Goal: Check status

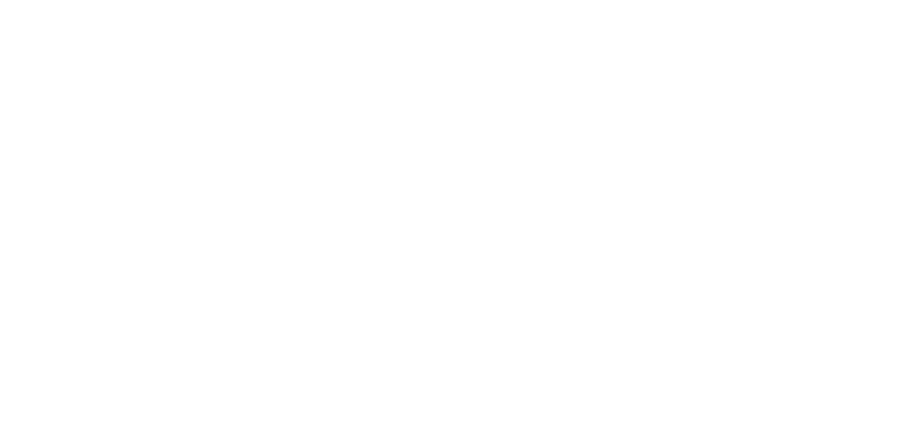
click at [494, 4] on html at bounding box center [452, 2] width 904 height 4
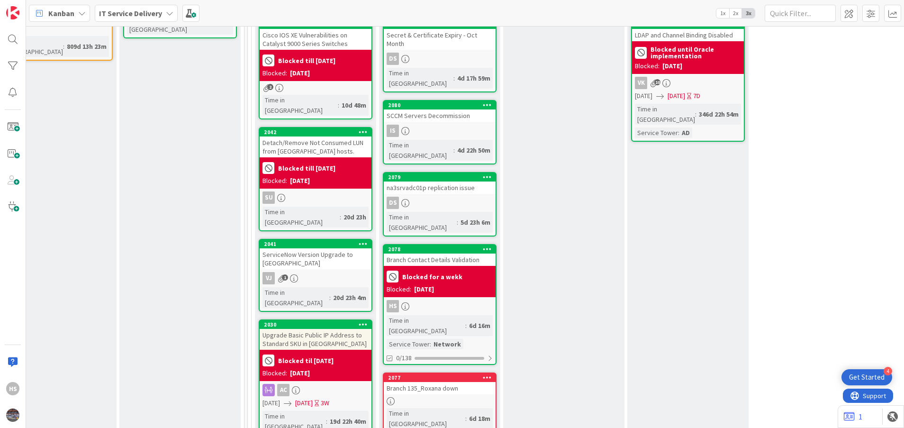
scroll to position [350, 410]
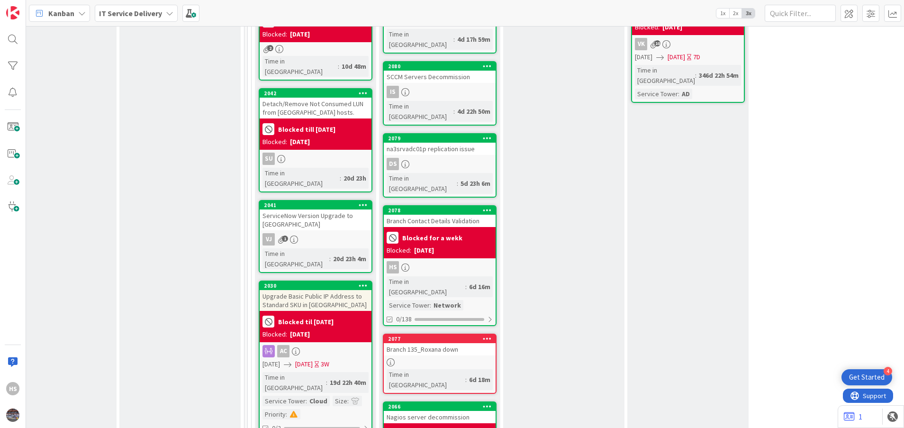
click at [425, 343] on div "Branch 135_Roxana down" at bounding box center [440, 349] width 112 height 12
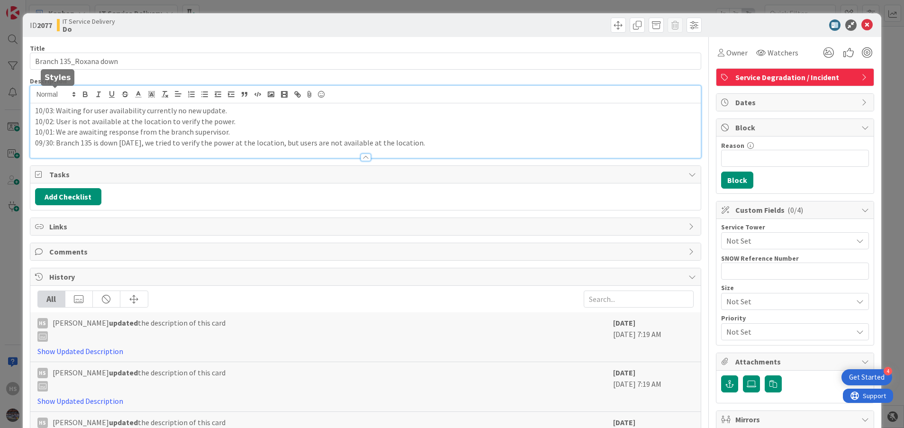
click at [35, 99] on div "10/03: Waiting for user availability currently no new update. 10/02: User is no…" at bounding box center [365, 122] width 671 height 72
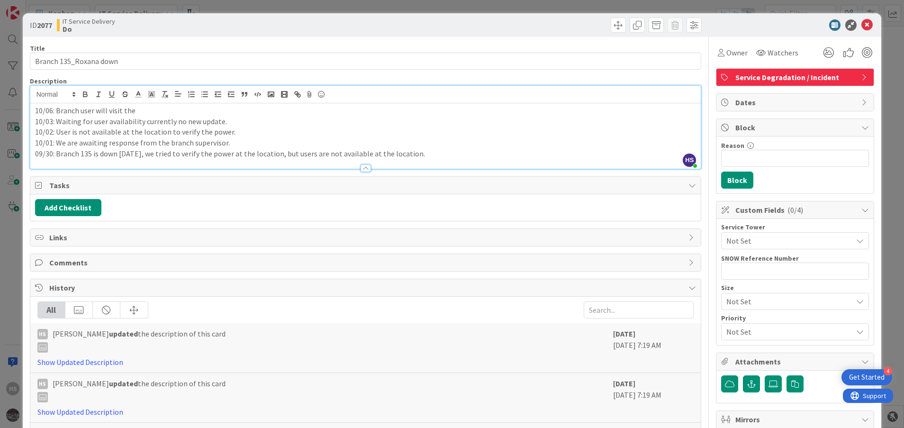
click at [136, 115] on p "10/06: Branch user will visit the" at bounding box center [365, 110] width 661 height 11
drag, startPoint x: 108, startPoint y: 112, endPoint x: 135, endPoint y: 112, distance: 26.5
click at [135, 112] on p "10/06: Branch user will visit the" at bounding box center [365, 110] width 661 height 11
click at [195, 124] on p "10/03: Waiting for user availability currently no new update." at bounding box center [365, 121] width 661 height 11
click at [861, 27] on icon at bounding box center [866, 24] width 11 height 11
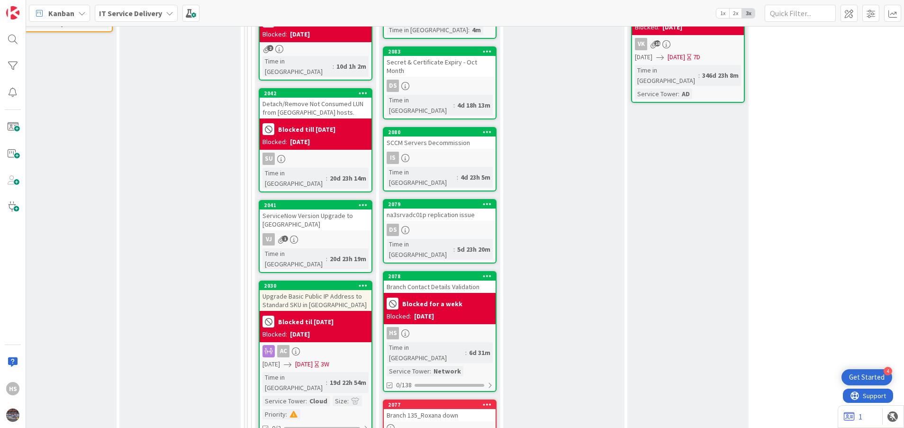
click at [460, 293] on div "Blocked for a wekk Blocked: [DATE]" at bounding box center [440, 308] width 112 height 31
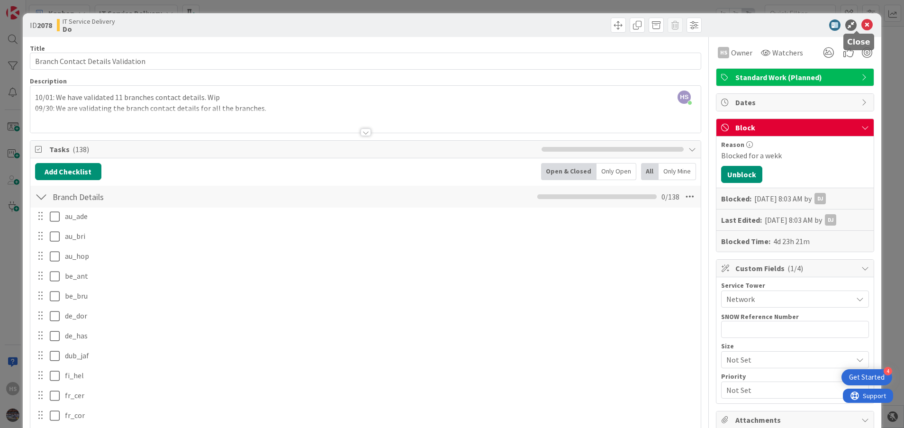
click at [861, 21] on icon at bounding box center [866, 24] width 11 height 11
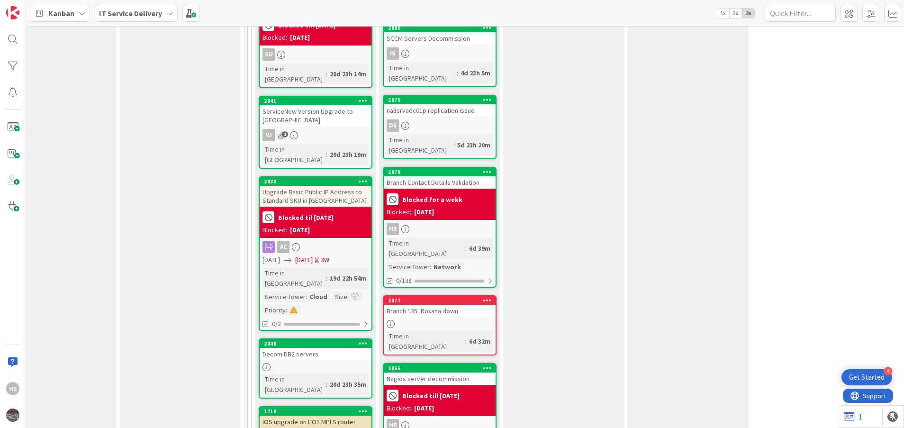
scroll to position [443, 410]
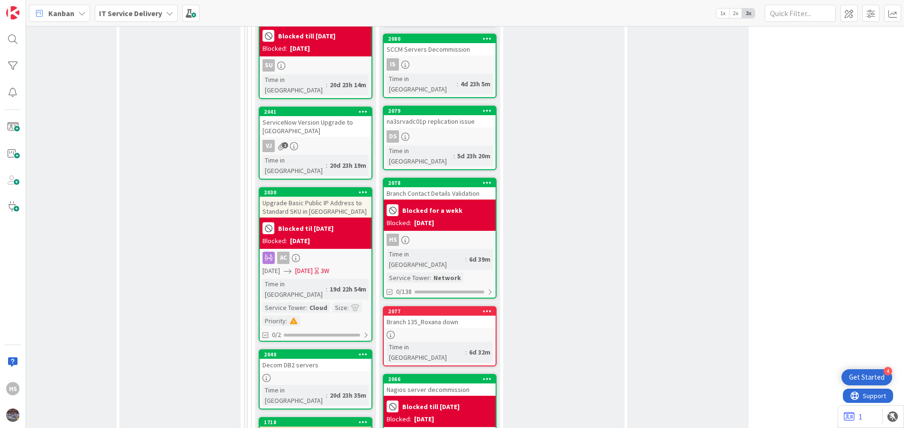
click at [455, 187] on div "Branch Contact Details Validation" at bounding box center [440, 193] width 112 height 12
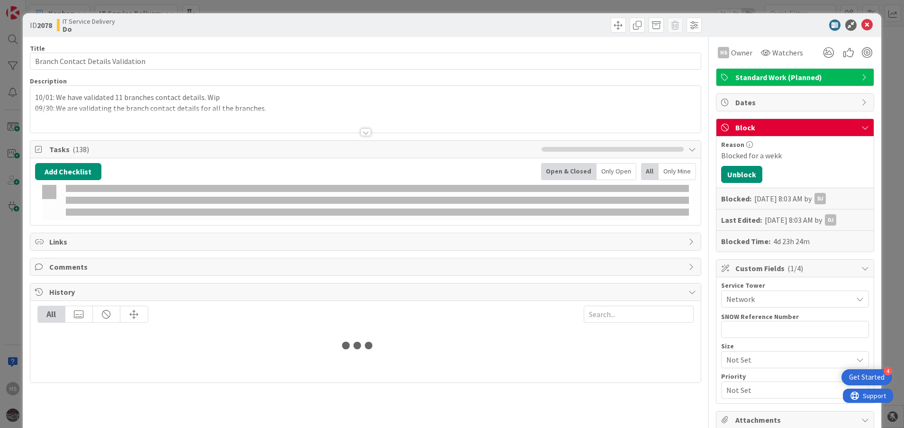
click at [34, 98] on div "10/01: We have validated 11 branches contact details. Wip 09/30: We are validat…" at bounding box center [365, 111] width 671 height 43
click at [38, 90] on div at bounding box center [365, 88] width 671 height 4
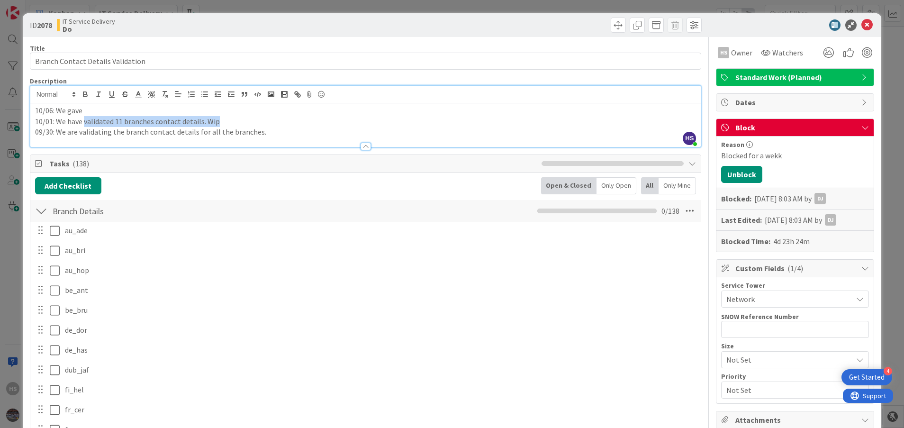
drag, startPoint x: 83, startPoint y: 122, endPoint x: 216, endPoint y: 119, distance: 132.7
click at [216, 119] on p "10/01: We have validated 11 branches contact details. Wip" at bounding box center [365, 121] width 661 height 11
copy p "validated 11 branches contact details. Wip"
click at [108, 108] on p "10/06: We gave" at bounding box center [365, 110] width 661 height 11
drag, startPoint x: 114, startPoint y: 109, endPoint x: 120, endPoint y: 111, distance: 6.8
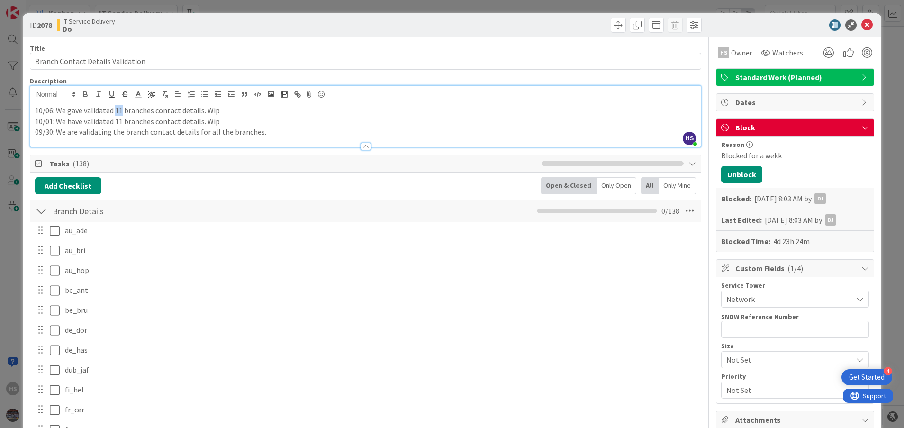
click at [120, 111] on p "10/06: We gave validated 11 branches contact details. Wip" at bounding box center [365, 110] width 661 height 11
click at [862, 26] on icon at bounding box center [866, 24] width 11 height 11
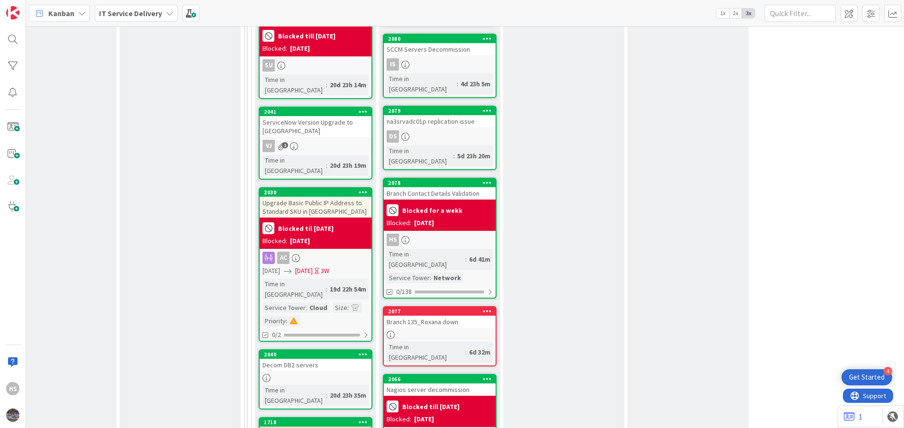
click at [414, 306] on div "2077 Branch 135_Roxana down Time in [GEOGRAPHIC_DATA] : 6d 32m" at bounding box center [440, 336] width 114 height 60
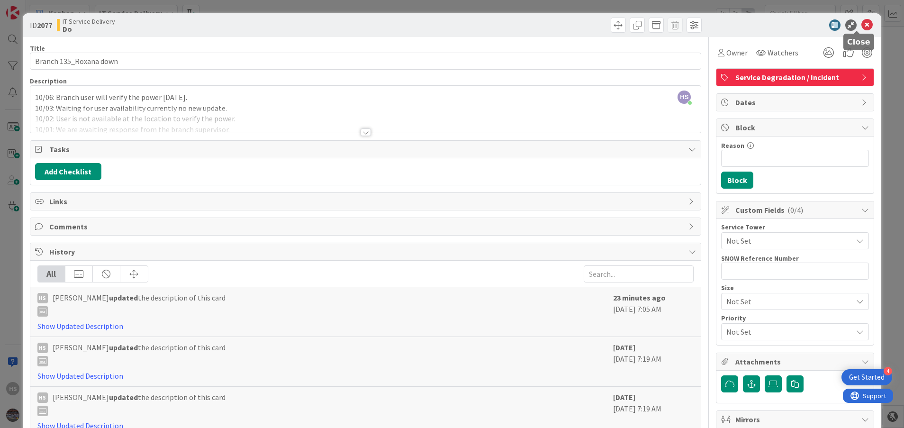
click at [861, 28] on icon at bounding box center [866, 24] width 11 height 11
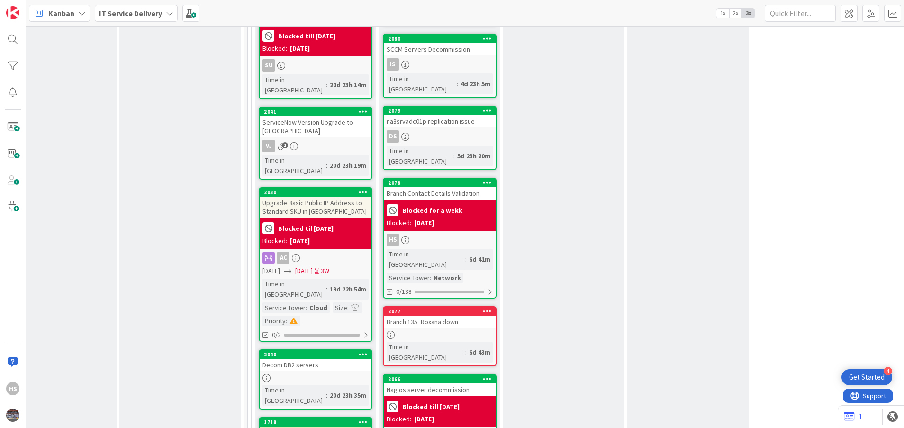
click at [447, 187] on div "Branch Contact Details Validation" at bounding box center [440, 193] width 112 height 12
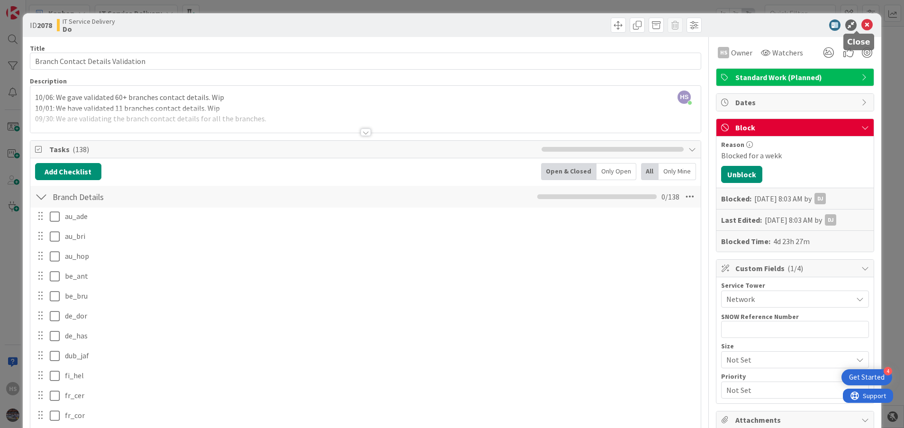
click at [861, 22] on icon at bounding box center [866, 24] width 11 height 11
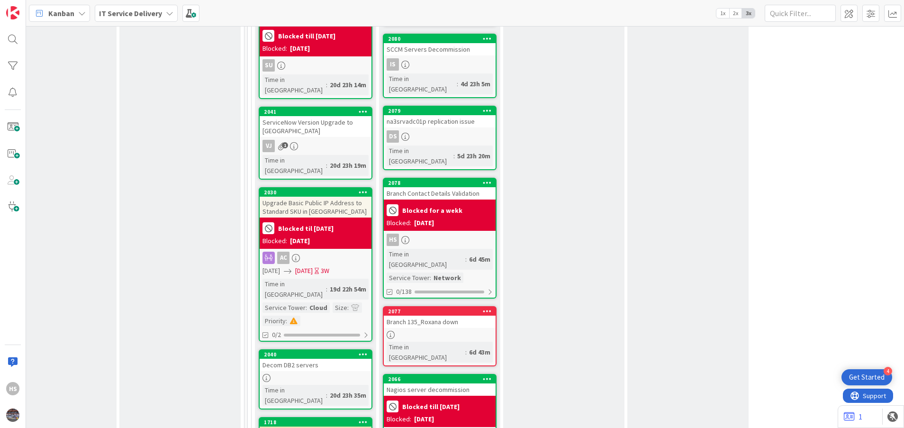
click at [429, 306] on div "2077 Branch 135_Roxana down Time in [GEOGRAPHIC_DATA] : 6d 43m" at bounding box center [440, 336] width 114 height 60
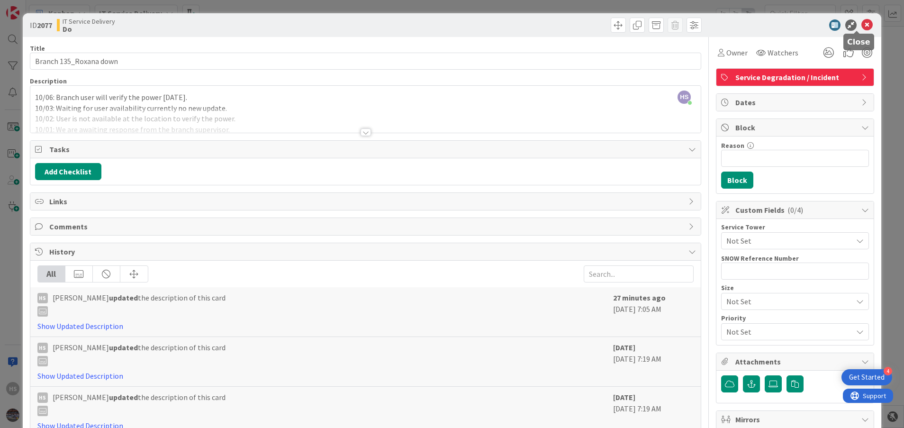
click at [861, 29] on icon at bounding box center [866, 24] width 11 height 11
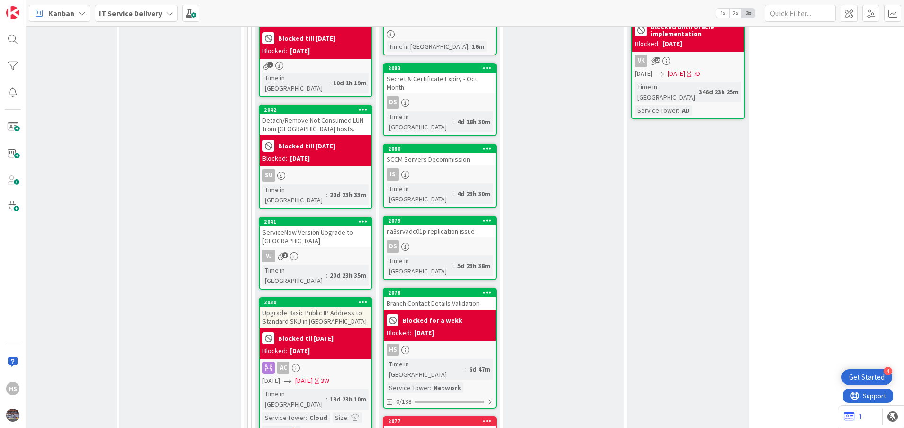
click at [471, 312] on div "Blocked for a wekk" at bounding box center [440, 320] width 106 height 16
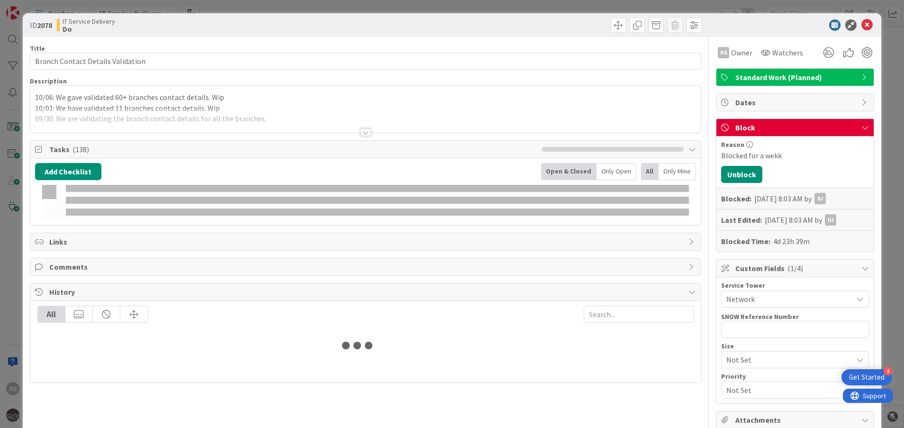
click at [118, 103] on p "10/01: We have validated 11 branches contact details. Wip" at bounding box center [365, 108] width 661 height 11
click at [115, 99] on button "button" at bounding box center [111, 94] width 13 height 11
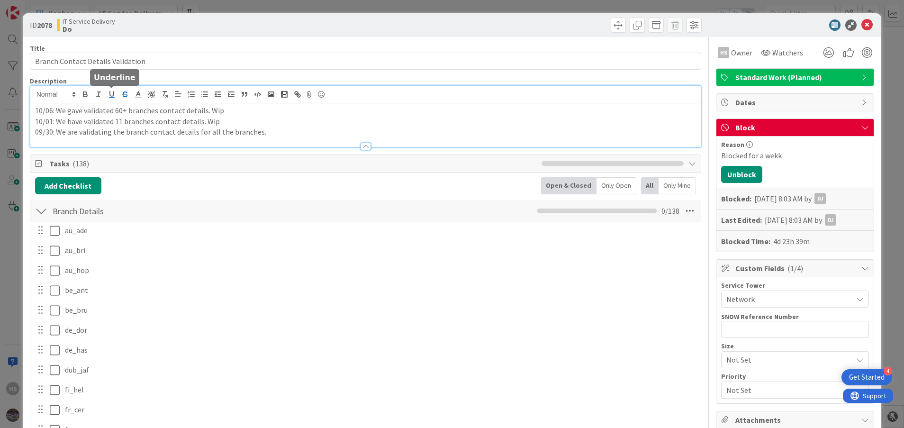
click at [122, 99] on button "button" at bounding box center [124, 94] width 13 height 11
click at [122, 113] on p "10/06: We gave validated 60+ branches contact details. Wip" at bounding box center [365, 110] width 661 height 11
click at [42, 127] on p "09/30: We are validating the branch contact details for all the branches." at bounding box center [365, 132] width 661 height 11
click at [123, 112] on p "10/06: We gave validated 60+ branches contact details. Wip" at bounding box center [365, 110] width 661 height 11
click at [153, 116] on p "10/01: We have validated 11 branches contact details. Wip" at bounding box center [365, 121] width 661 height 11
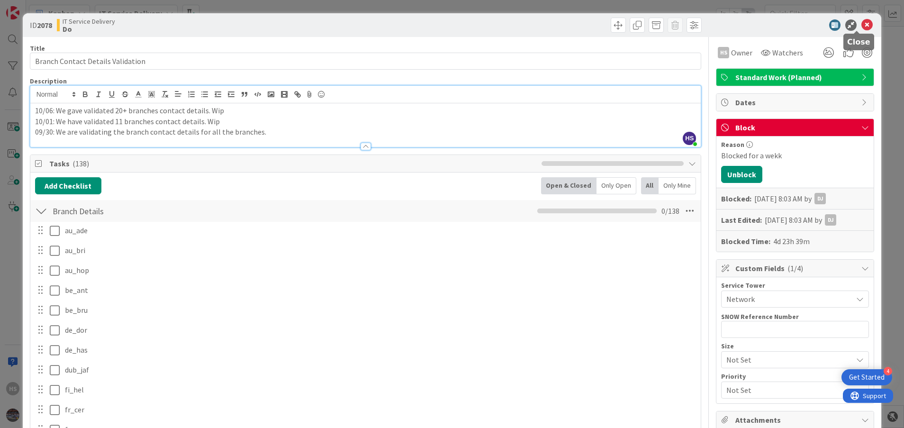
click at [861, 27] on icon at bounding box center [866, 24] width 11 height 11
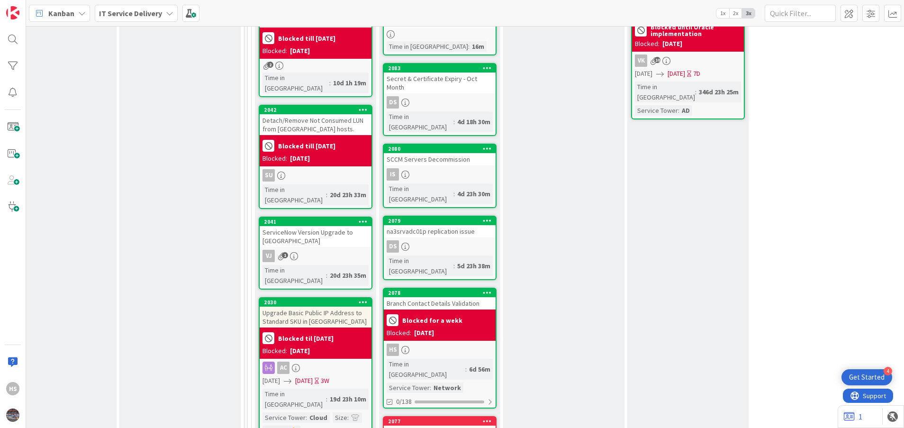
click at [460, 328] on div "Blocked: [DATE]" at bounding box center [440, 333] width 106 height 10
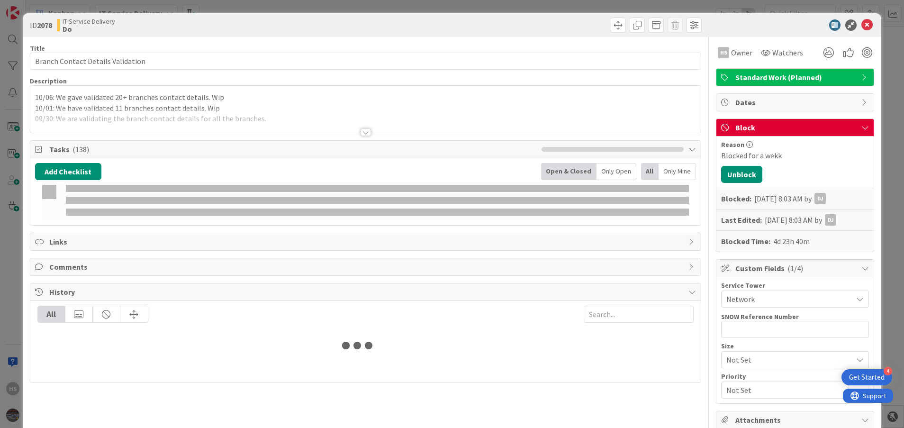
click at [119, 98] on p "10/06: We gave validated 20+ branches contact details. Wip" at bounding box center [365, 97] width 661 height 11
click at [119, 98] on button "button" at bounding box center [124, 94] width 13 height 11
click at [125, 99] on button "button" at bounding box center [124, 94] width 13 height 11
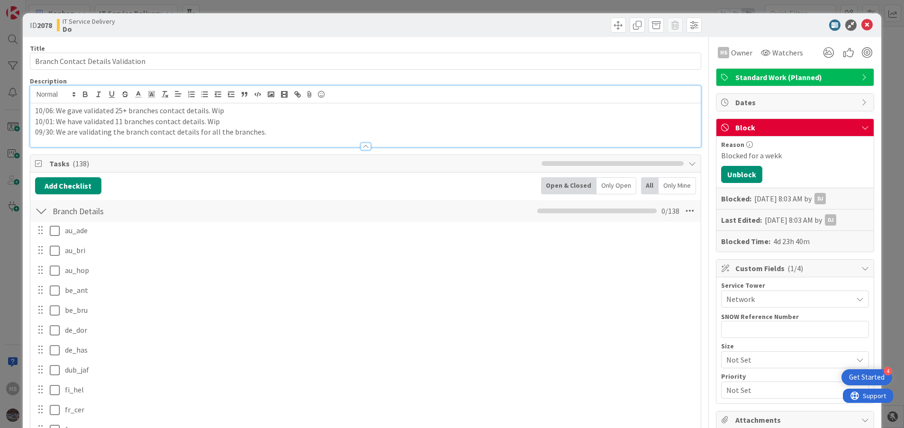
click at [196, 123] on p "10/01: We have validated 11 branches contact details. Wip" at bounding box center [365, 121] width 661 height 11
click at [861, 25] on icon at bounding box center [866, 24] width 11 height 11
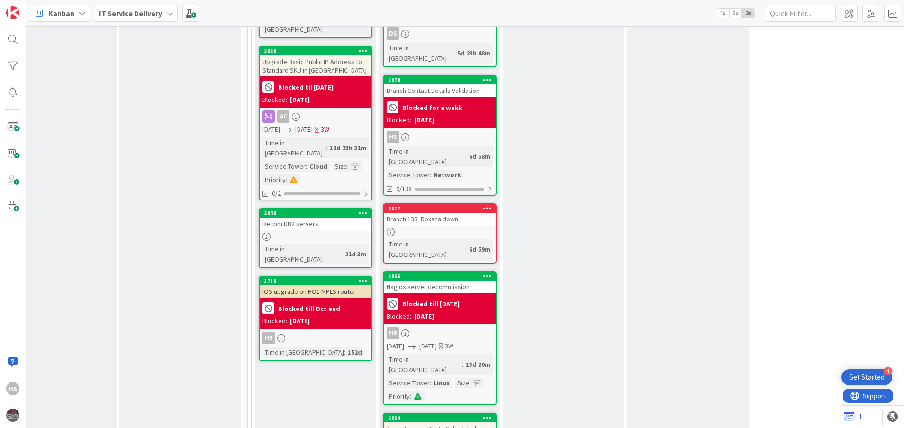
scroll to position [695, 364]
